Goal: Information Seeking & Learning: Learn about a topic

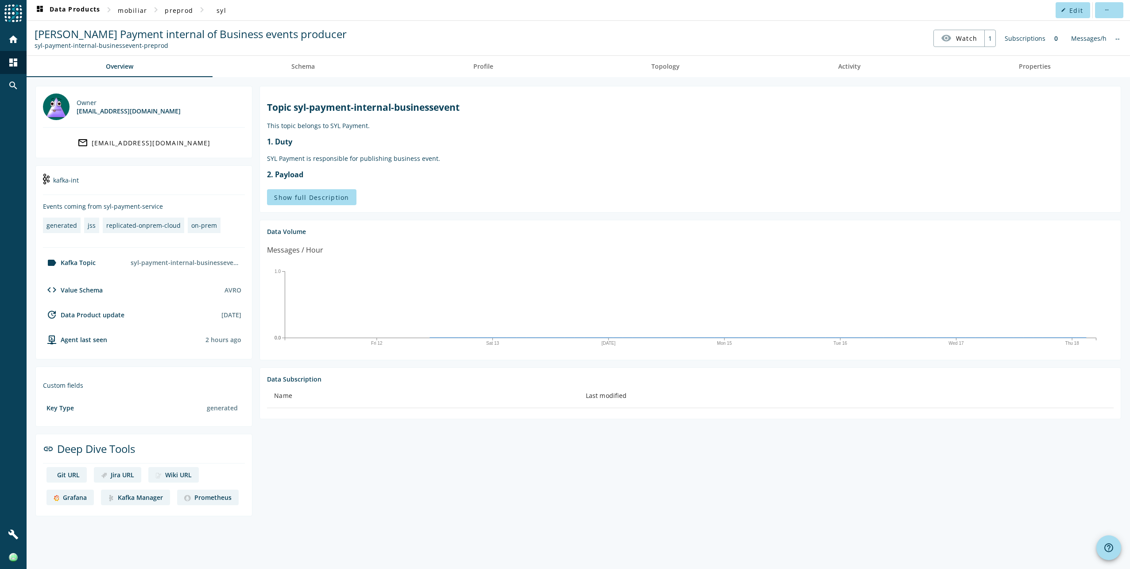
click at [75, 499] on div "Grafana" at bounding box center [75, 497] width 24 height 8
click at [210, 497] on div "Prometheus" at bounding box center [212, 497] width 37 height 8
click at [142, 10] on span "mobiliar" at bounding box center [132, 10] width 29 height 8
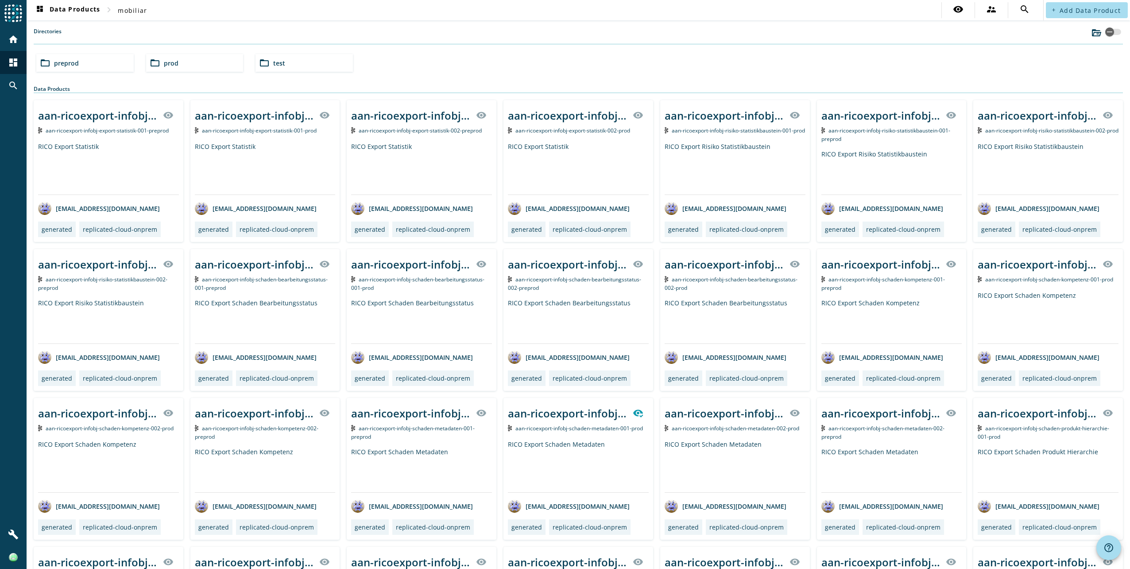
click at [99, 63] on div "folder_open preprod" at bounding box center [84, 63] width 97 height 18
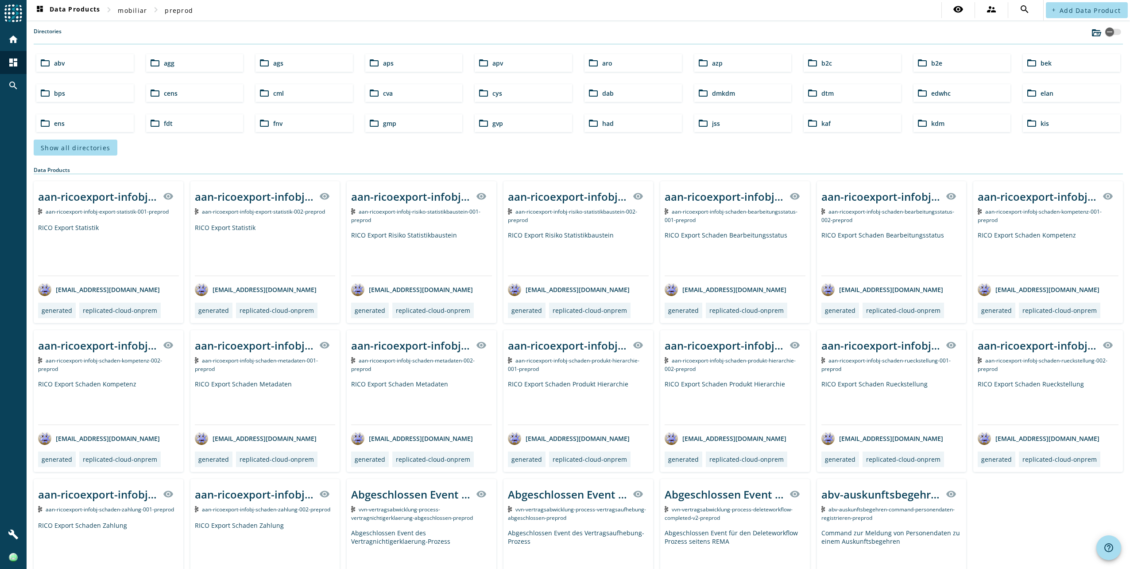
drag, startPoint x: 92, startPoint y: 147, endPoint x: 225, endPoint y: 151, distance: 133.8
click at [93, 148] on span "Show all directories" at bounding box center [76, 147] width 70 height 8
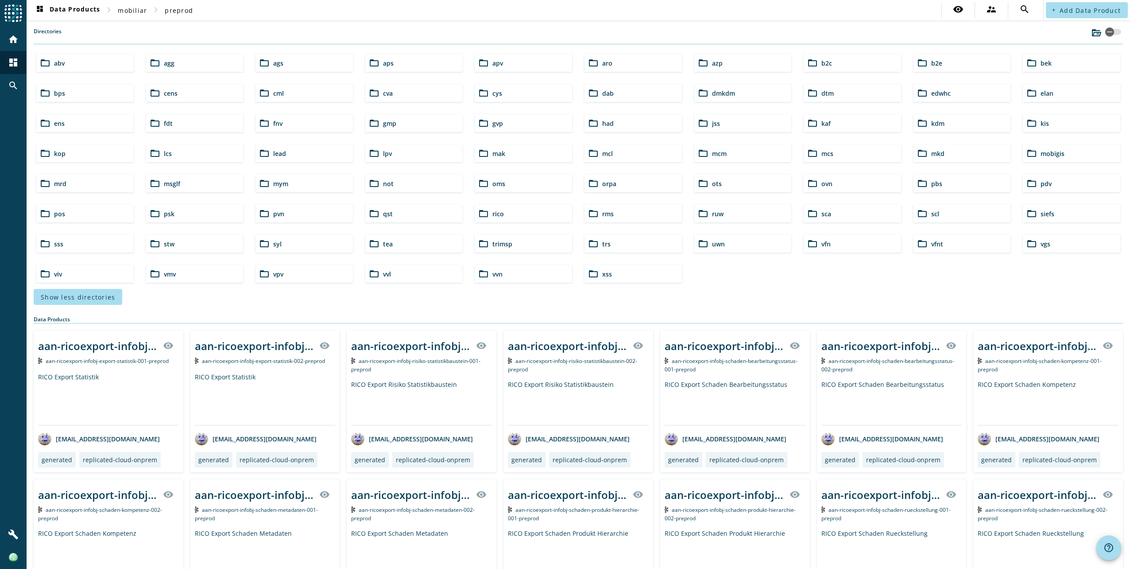
click at [288, 242] on div "folder_open syl" at bounding box center [304, 244] width 97 height 18
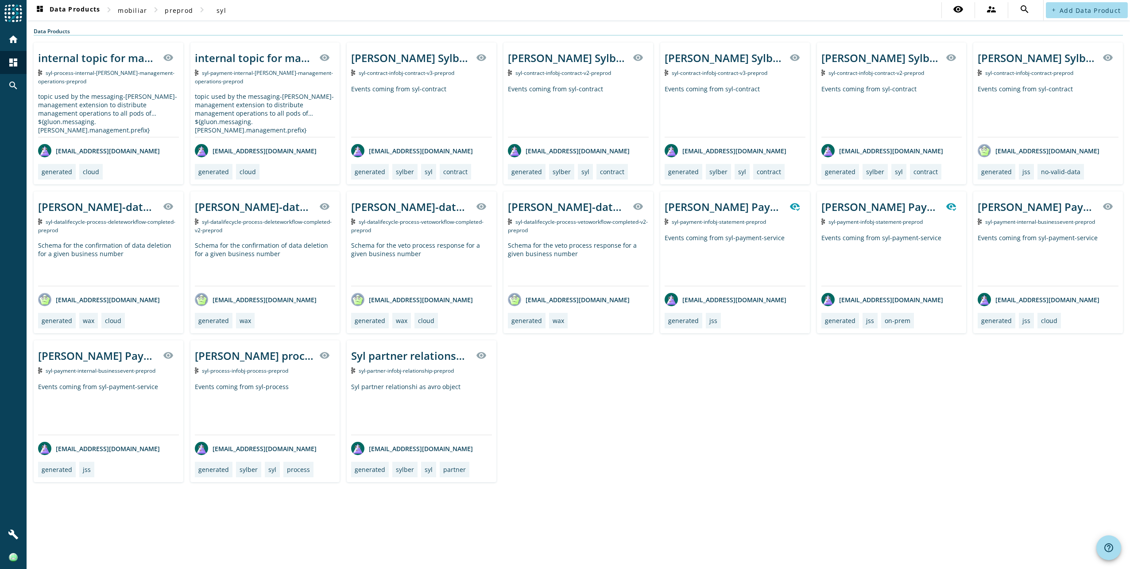
click at [723, 403] on div "internal topic for management operations for ${gluon.messaging.[PERSON_NAME].ma…" at bounding box center [579, 262] width 1090 height 439
click at [730, 91] on div "Events coming from syl-contract" at bounding box center [735, 111] width 141 height 52
click at [433, 104] on div "Events coming from syl-contract" at bounding box center [421, 111] width 141 height 52
click at [733, 97] on div "Events coming from syl-contract" at bounding box center [735, 111] width 141 height 52
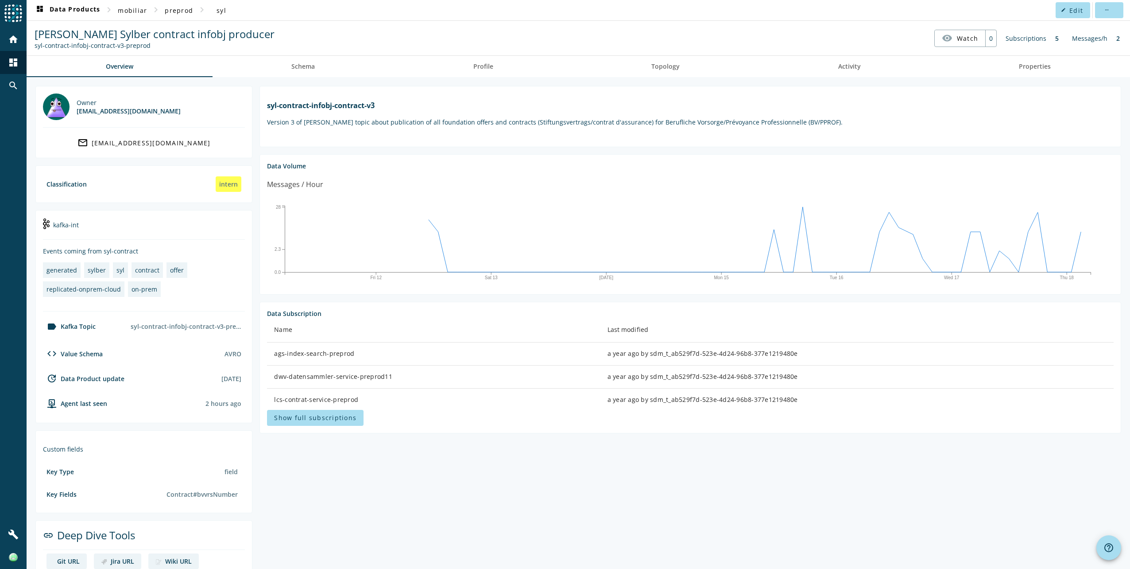
scroll to position [43, 0]
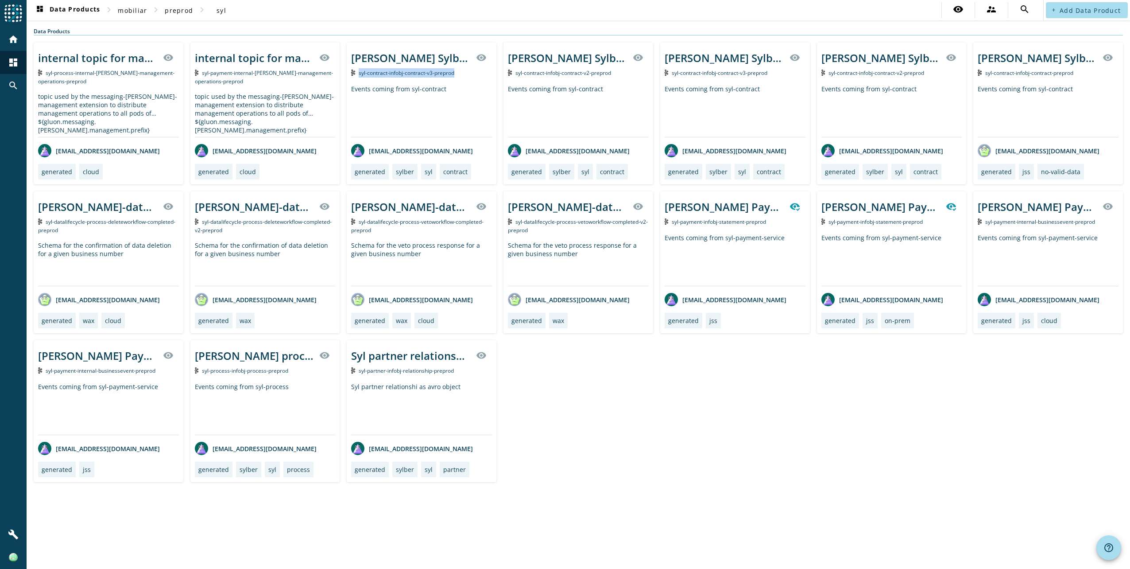
drag, startPoint x: 458, startPoint y: 72, endPoint x: 359, endPoint y: 74, distance: 99.2
click at [359, 74] on div "syl-contract-infobj-contract-v3-preprod" at bounding box center [421, 72] width 141 height 9
click at [415, 107] on div "Events coming from syl-contract" at bounding box center [421, 111] width 141 height 52
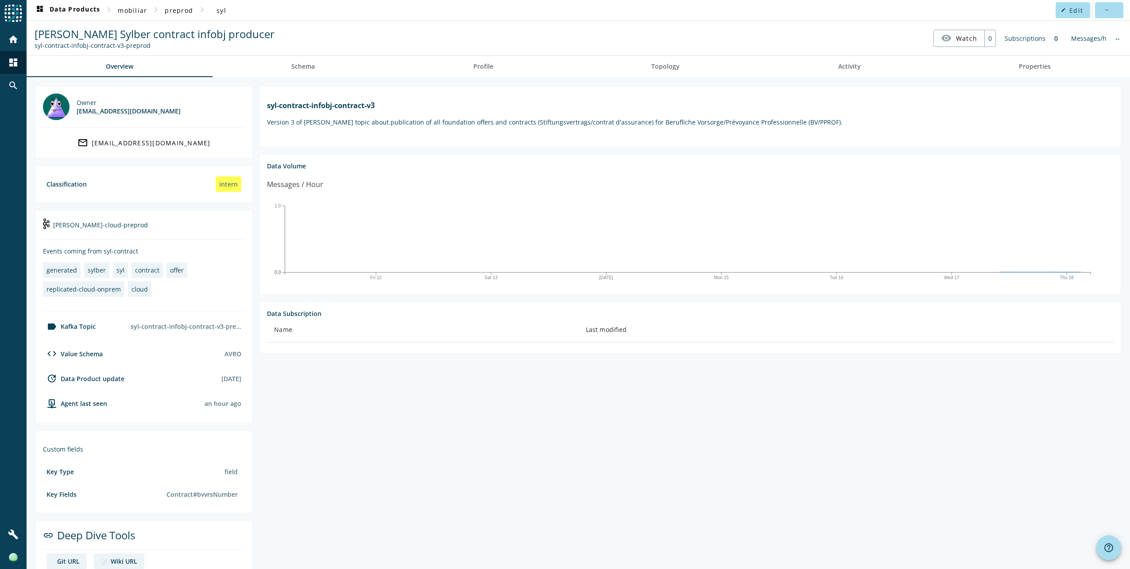
scroll to position [20, 0]
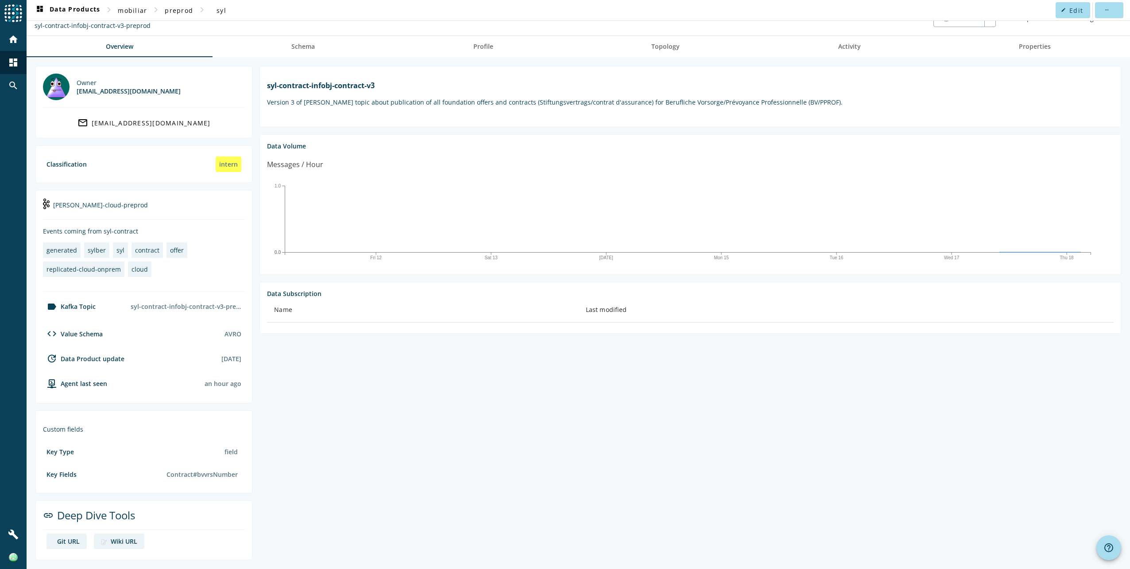
click at [68, 541] on div "Git URL" at bounding box center [68, 541] width 23 height 8
